Goal: Transaction & Acquisition: Purchase product/service

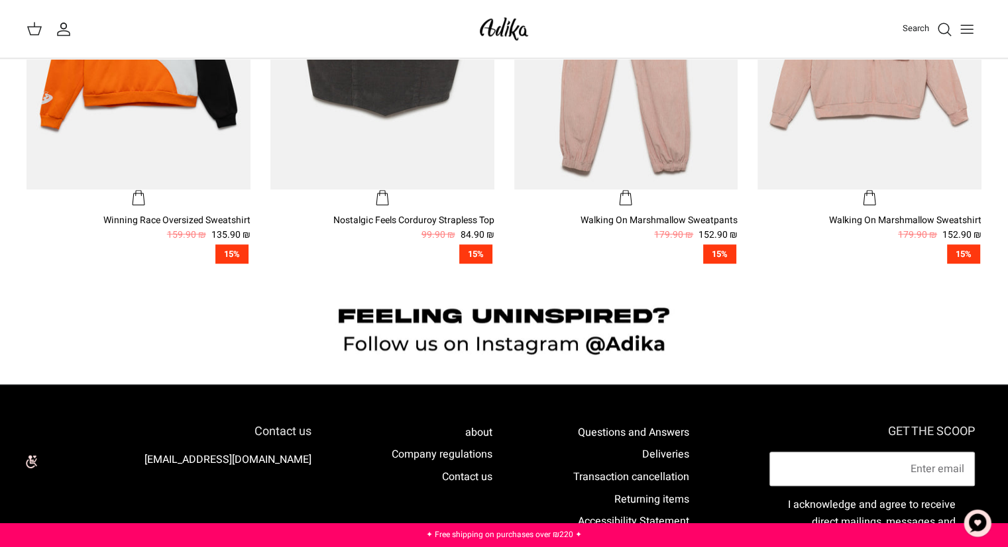
scroll to position [994, 0]
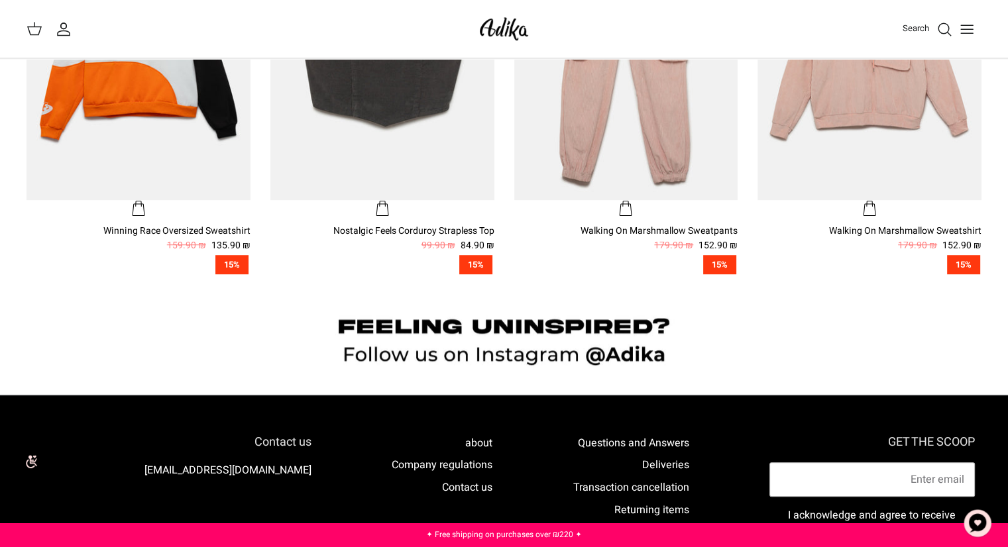
drag, startPoint x: 1017, startPoint y: 78, endPoint x: 1007, endPoint y: 359, distance: 281.7
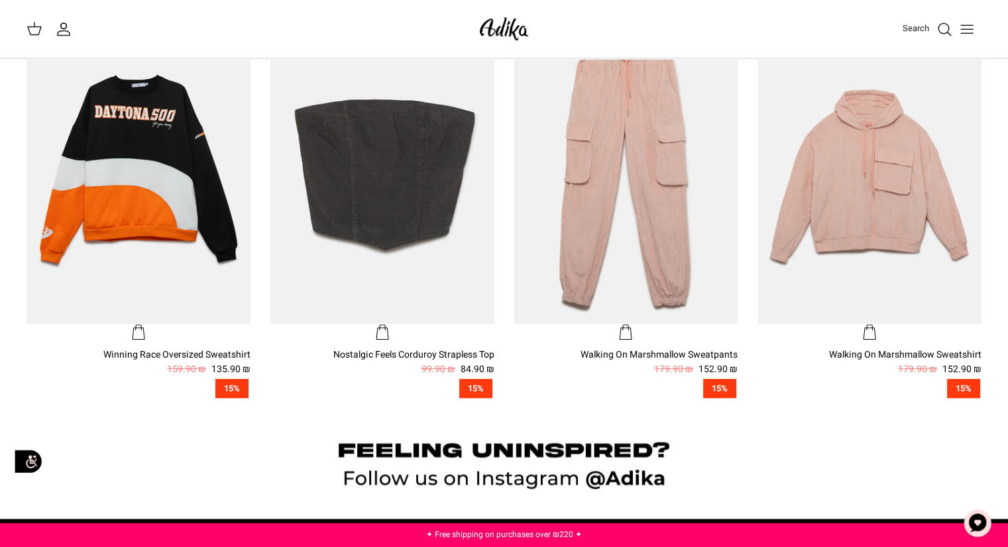
scroll to position [825, 0]
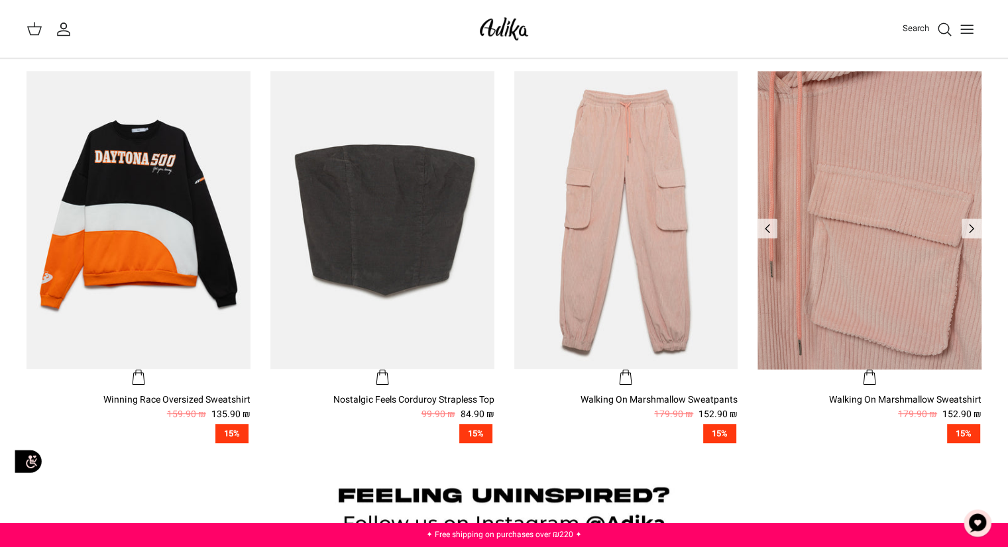
click at [845, 226] on img "Walking On Marshmallow Sweatshirt" at bounding box center [869, 220] width 224 height 298
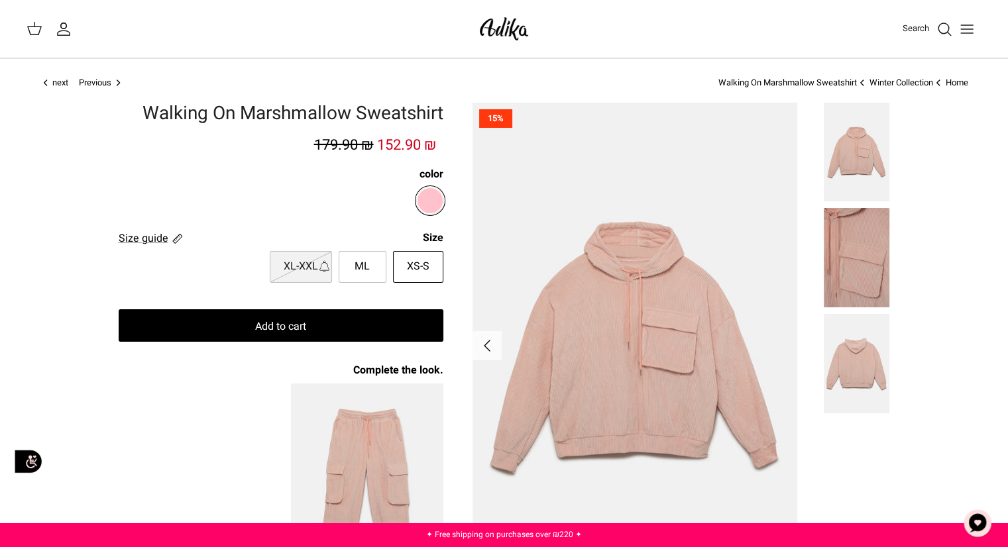
click at [424, 142] on font "152.90 ₪" at bounding box center [407, 144] width 60 height 21
click at [253, 325] on button "Add to cart" at bounding box center [281, 325] width 325 height 32
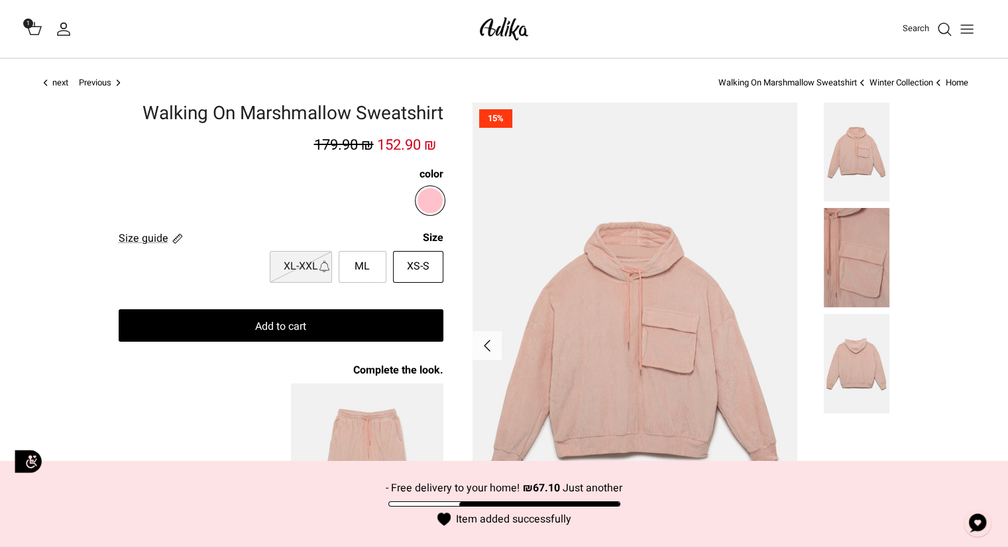
click at [32, 29] on icon at bounding box center [35, 29] width 16 height 16
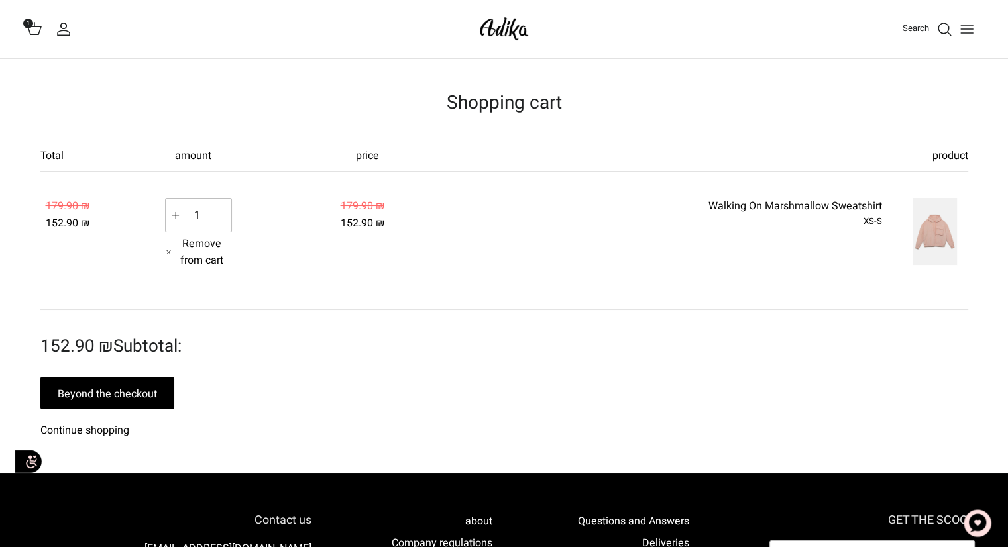
click at [961, 28] on icon "Toggle menu" at bounding box center [967, 29] width 16 height 16
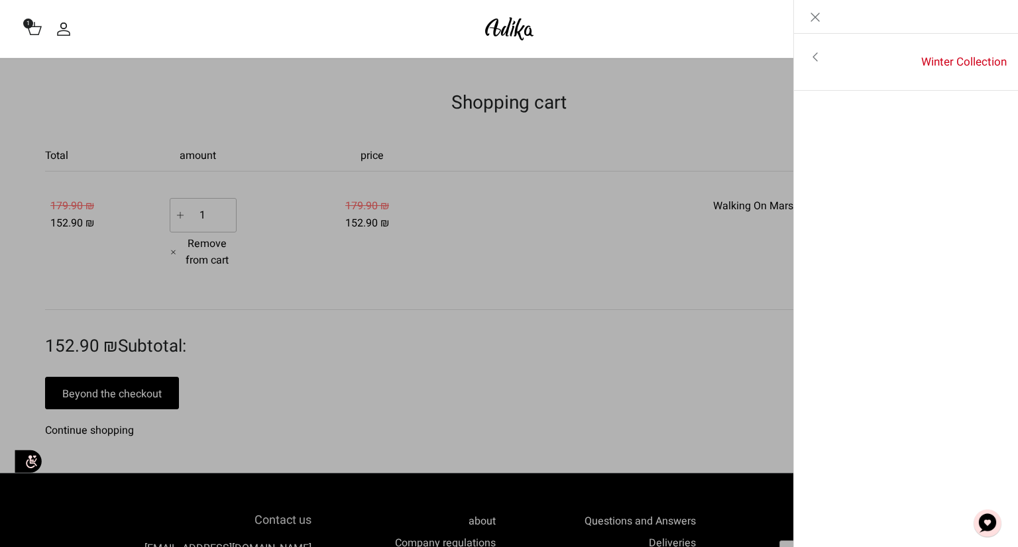
click at [813, 14] on line "Close" at bounding box center [815, 17] width 8 height 8
